Goal: Task Accomplishment & Management: Manage account settings

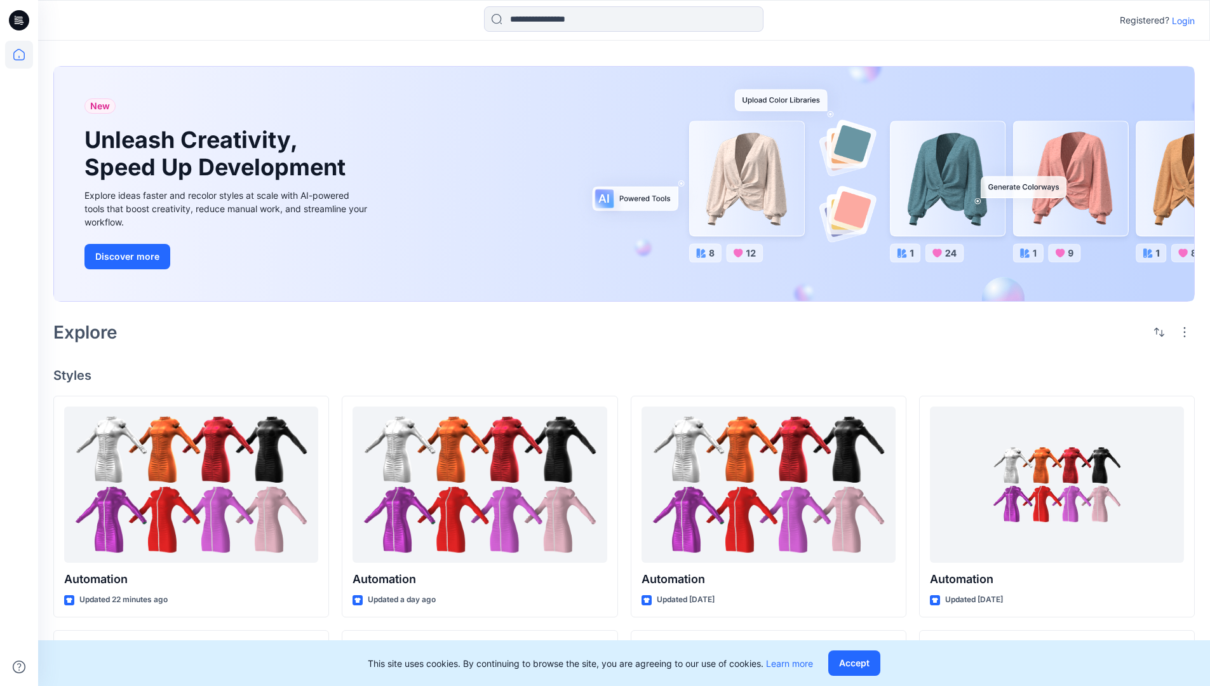
click at [1180, 20] on p "Login" at bounding box center [1183, 20] width 23 height 13
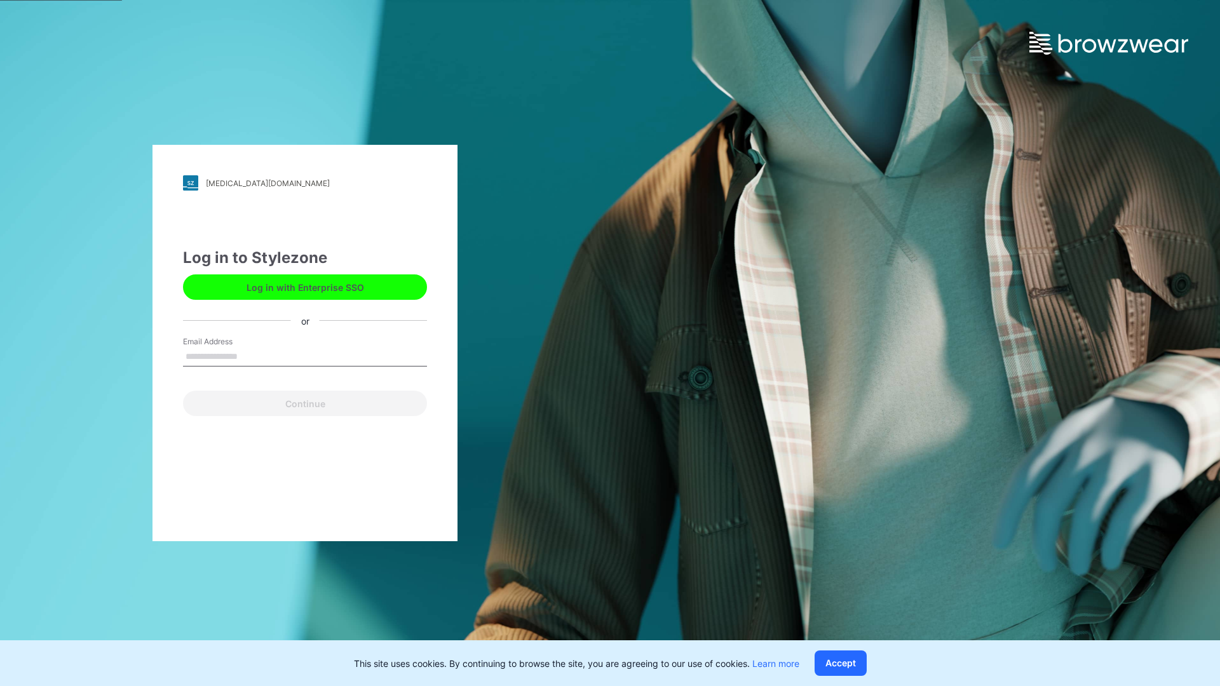
click at [251, 356] on input "Email Address" at bounding box center [305, 356] width 244 height 19
type input "**********"
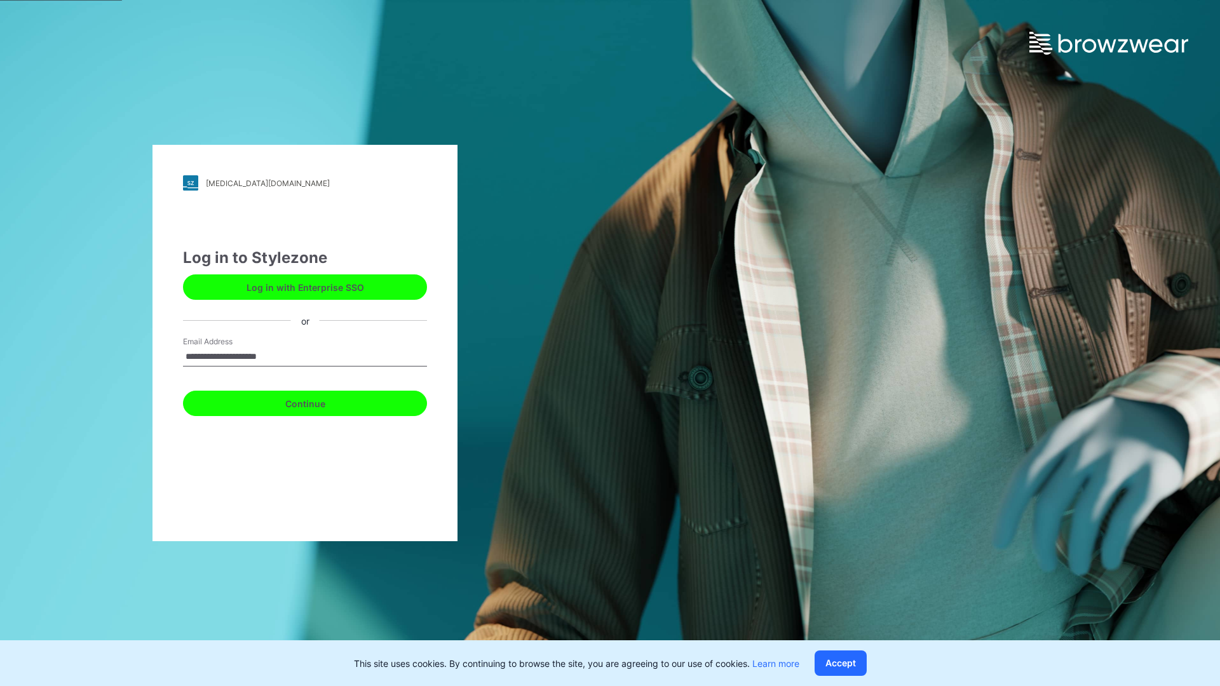
click at [319, 401] on button "Continue" at bounding box center [305, 403] width 244 height 25
